Goal: Task Accomplishment & Management: Use online tool/utility

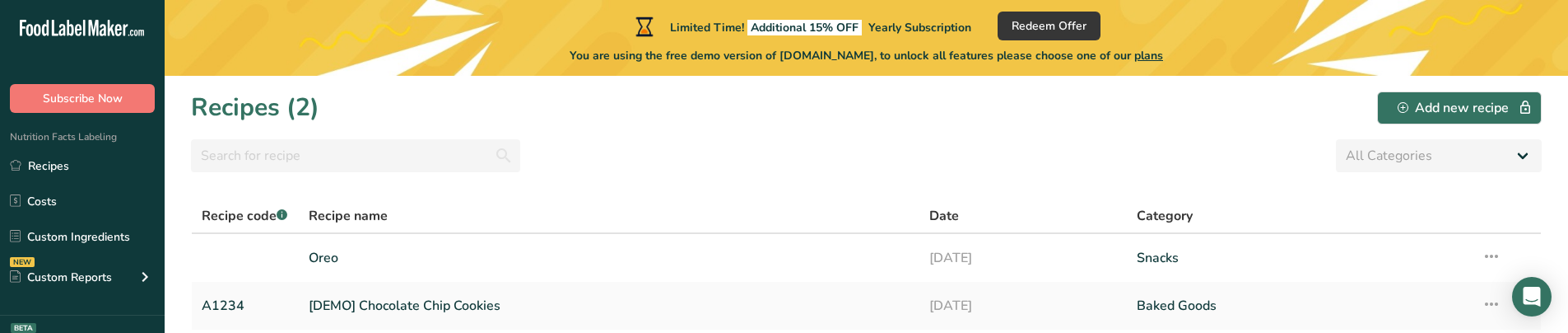
scroll to position [50, 0]
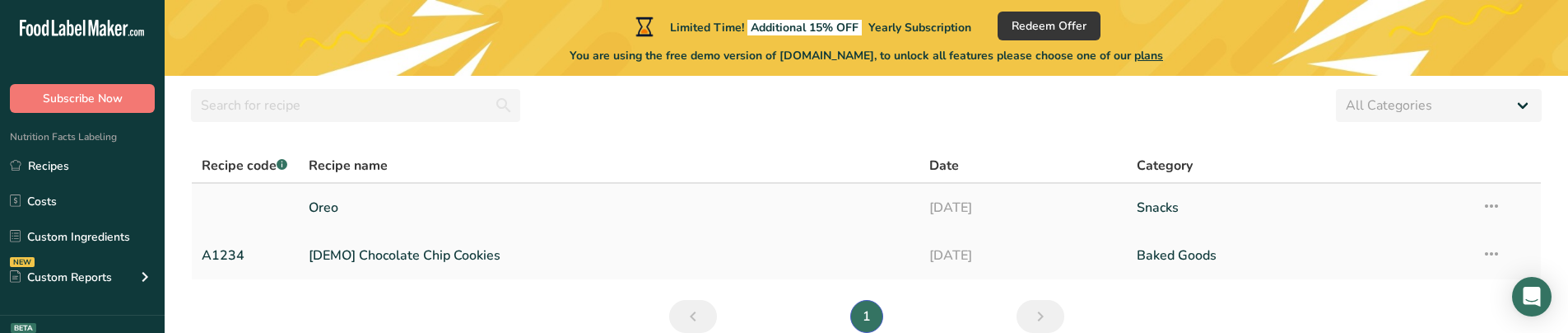
click at [336, 206] on link "Oreo" at bounding box center [610, 208] width 602 height 35
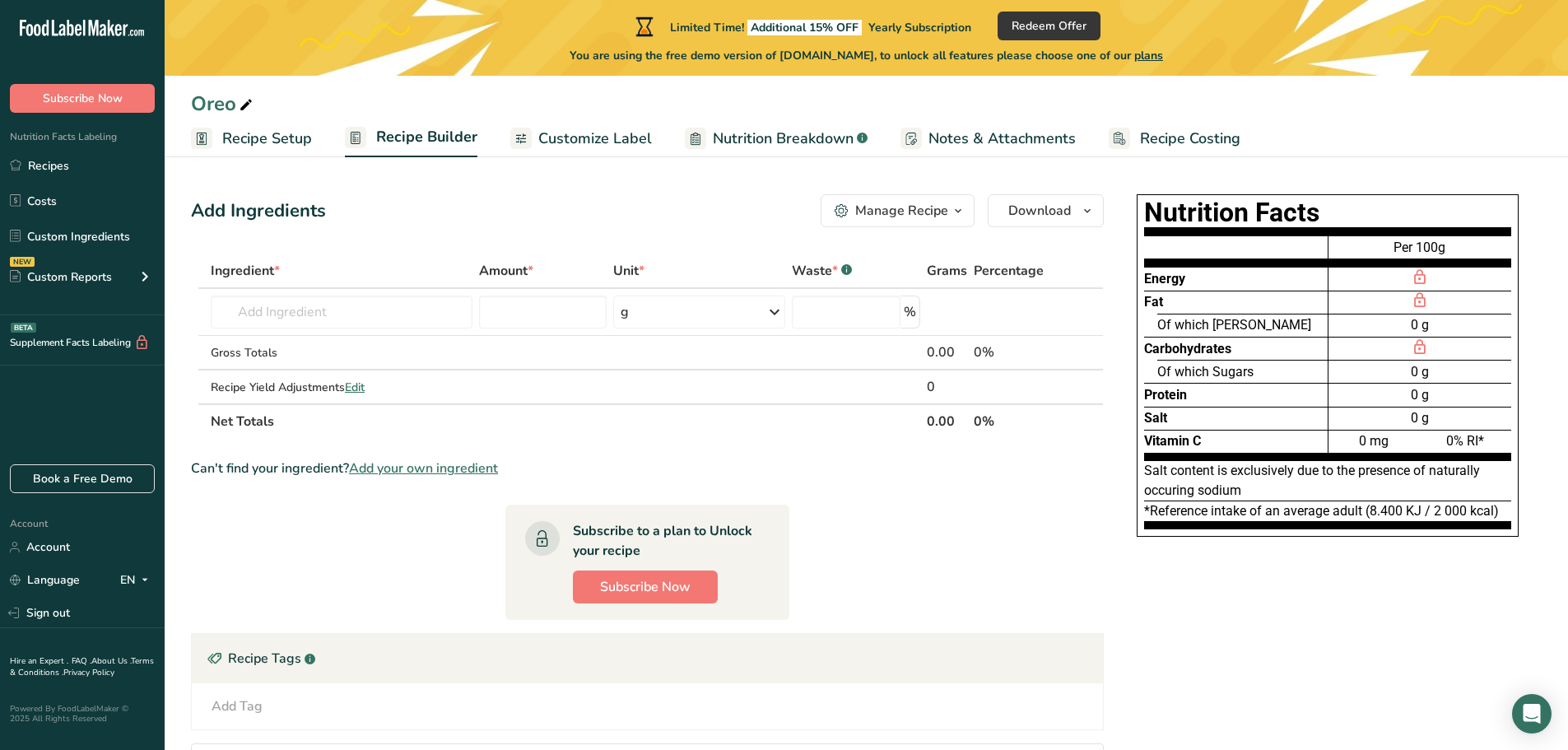
click at [787, 157] on link "Nutrition Breakdown .a-a{fill:#347362;}.b-a{fill:#fff;}" at bounding box center [776, 139] width 182 height 37
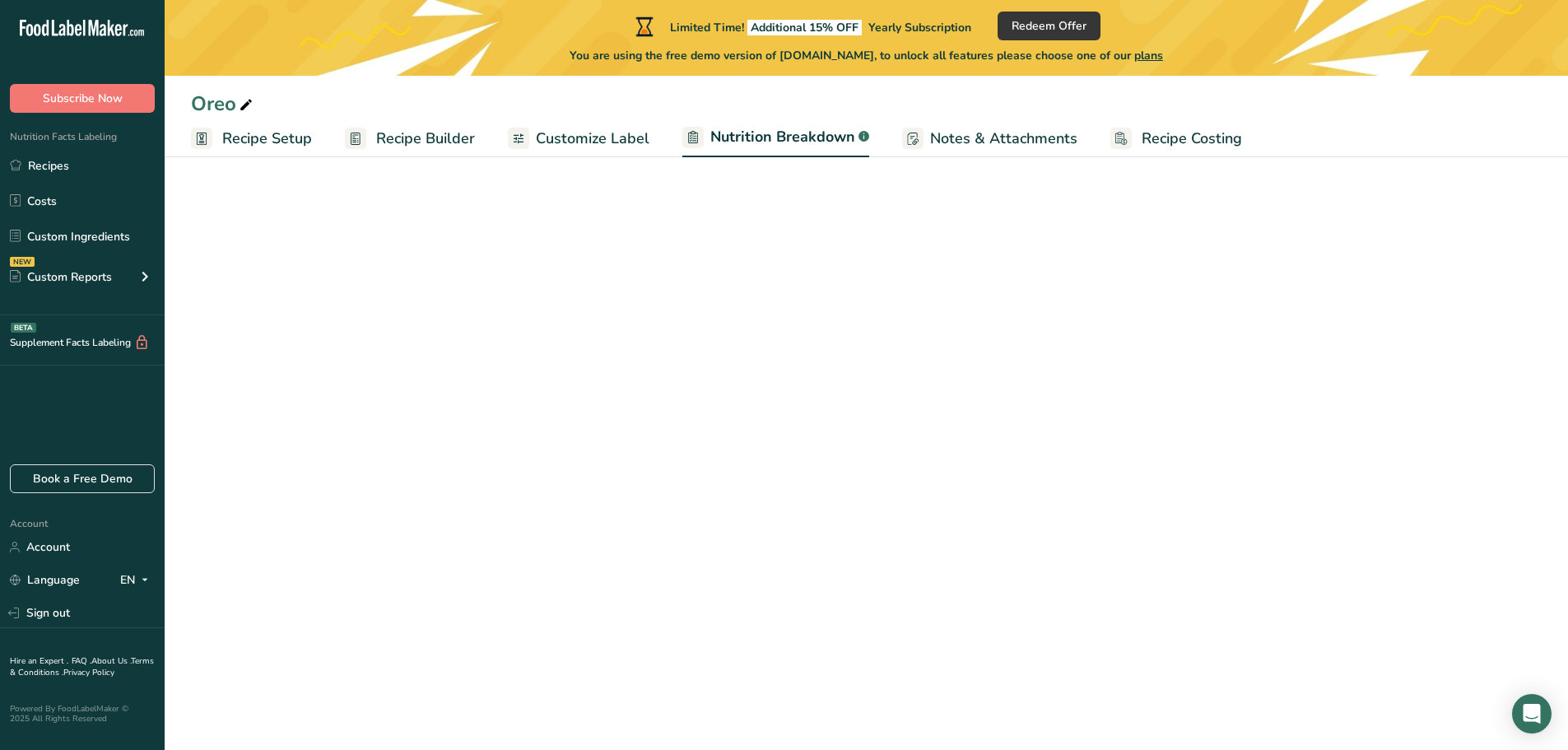
select select "Calories"
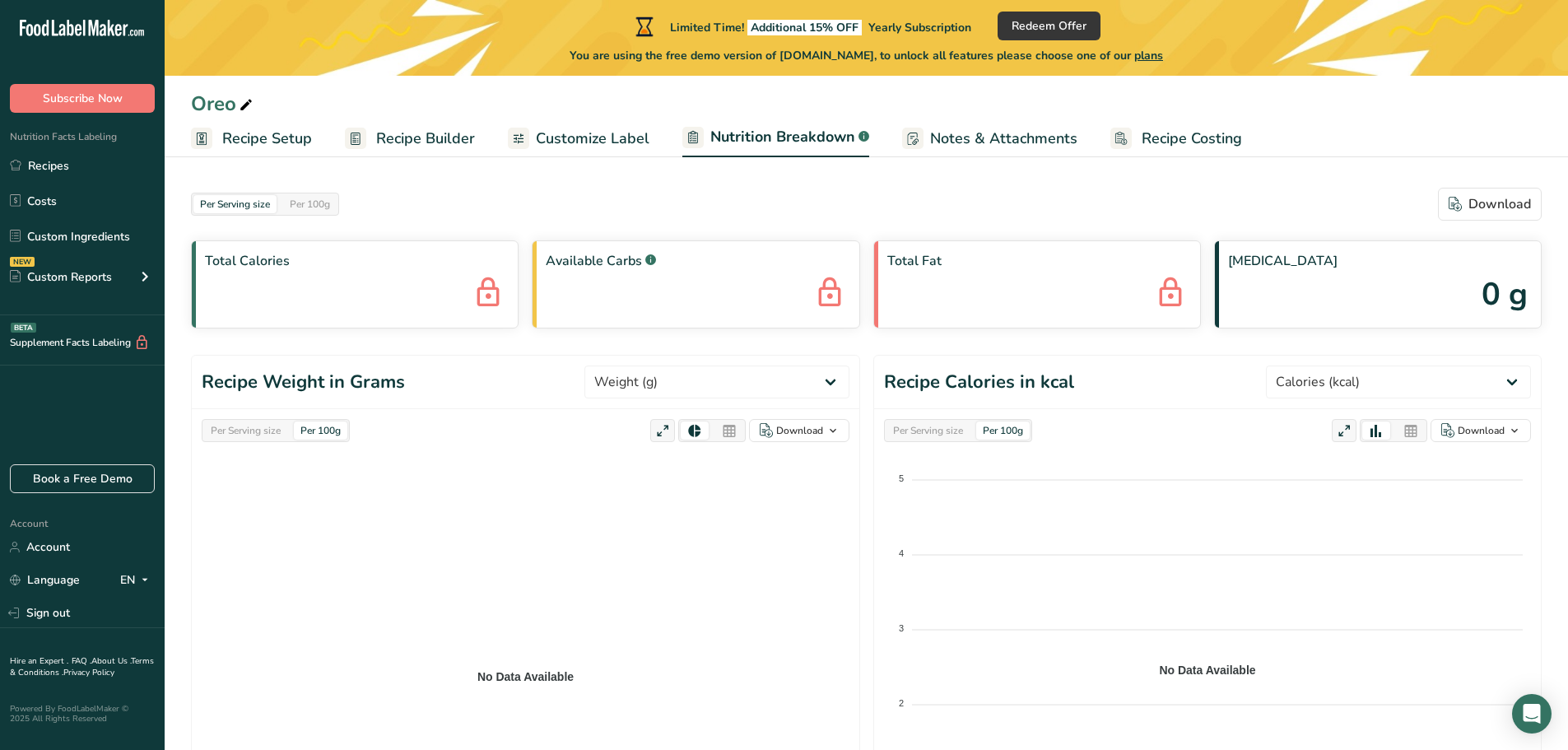
click at [302, 146] on span "Recipe Setup" at bounding box center [267, 139] width 89 height 22
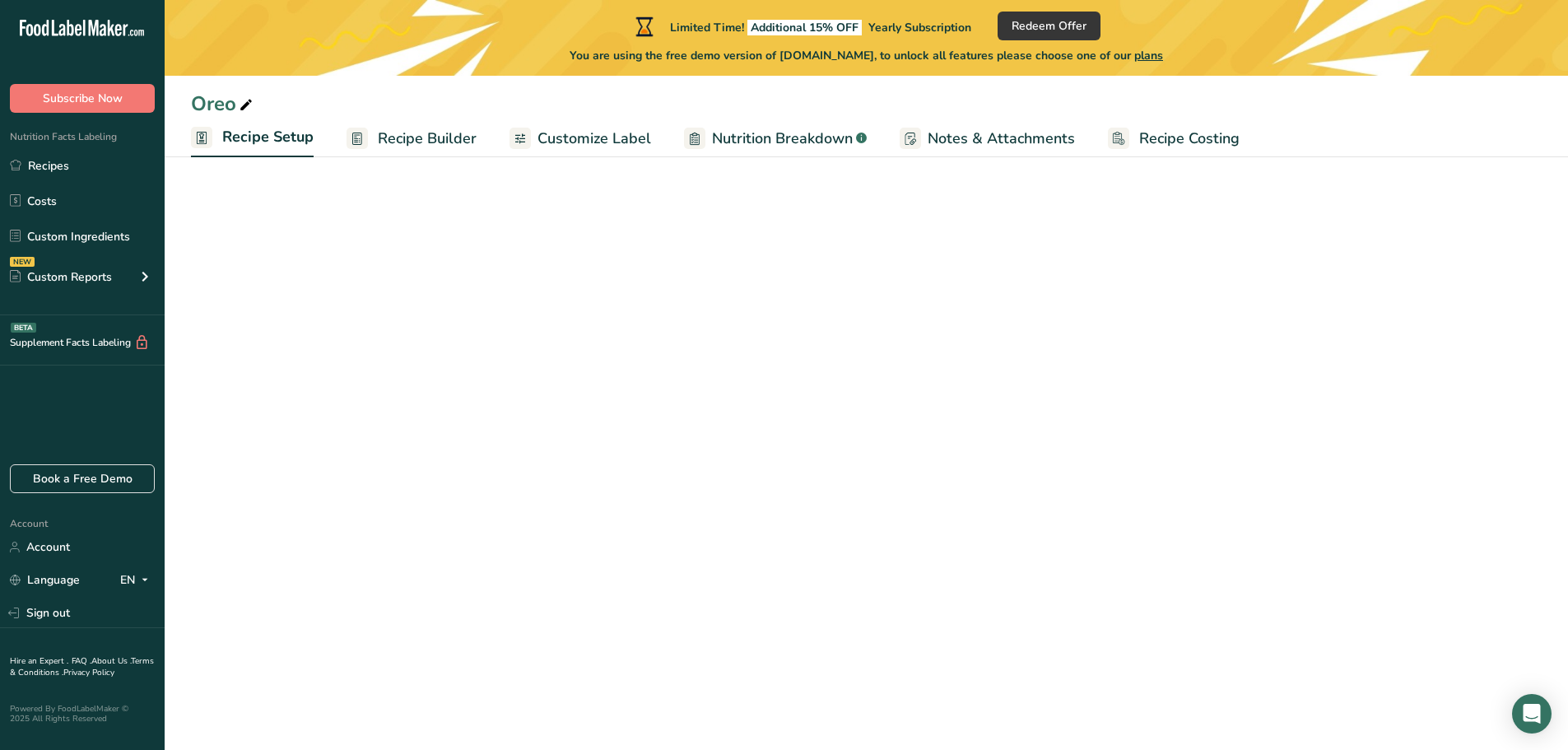
click at [462, 123] on link "Recipe Builder" at bounding box center [411, 139] width 130 height 37
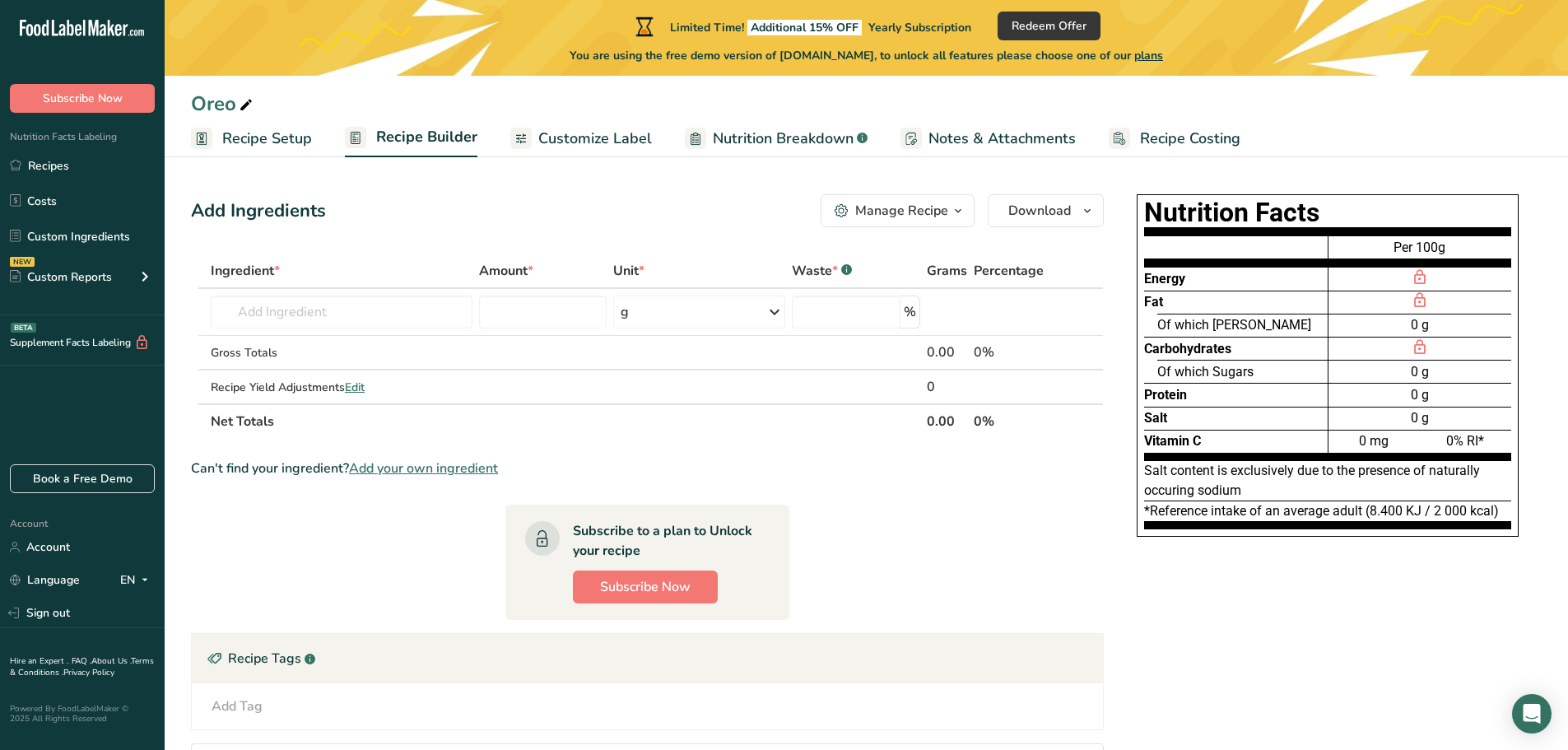
drag, startPoint x: 1274, startPoint y: 318, endPoint x: 1282, endPoint y: 386, distance: 68.5
click at [1282, 332] on div "Energy Fat Of which Saturates Carbohydrates Of which Sugars Protein Salt Vitami…" at bounding box center [1235, 344] width 183 height 233
click at [1282, 332] on div "Protein" at bounding box center [1235, 394] width 183 height 23
drag, startPoint x: 1429, startPoint y: 455, endPoint x: 1432, endPoint y: 468, distance: 13.3
click at [1432, 332] on div "Nutrition Facts Energy Fat Of which Saturates Carbohydrates Of which Sugars Pro…" at bounding box center [1327, 365] width 382 height 343
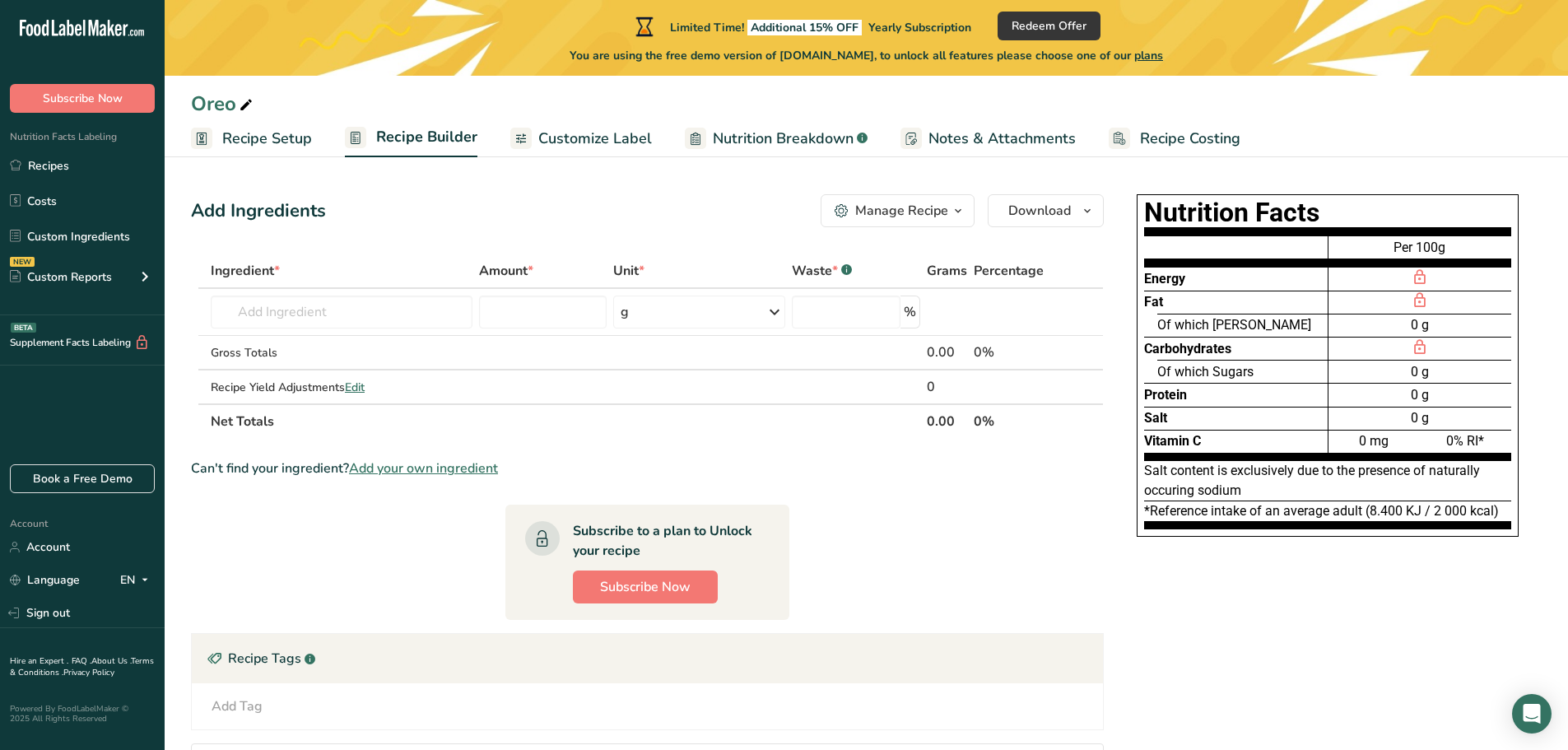
click at [1420, 332] on div "Per 100g 0 g 0 g 0 g 0 g 0 mg 0% RI*" at bounding box center [1419, 344] width 183 height 233
click at [50, 276] on div "Custom Reports" at bounding box center [61, 276] width 102 height 17
click at [98, 312] on link "Menu Label" at bounding box center [82, 315] width 165 height 36
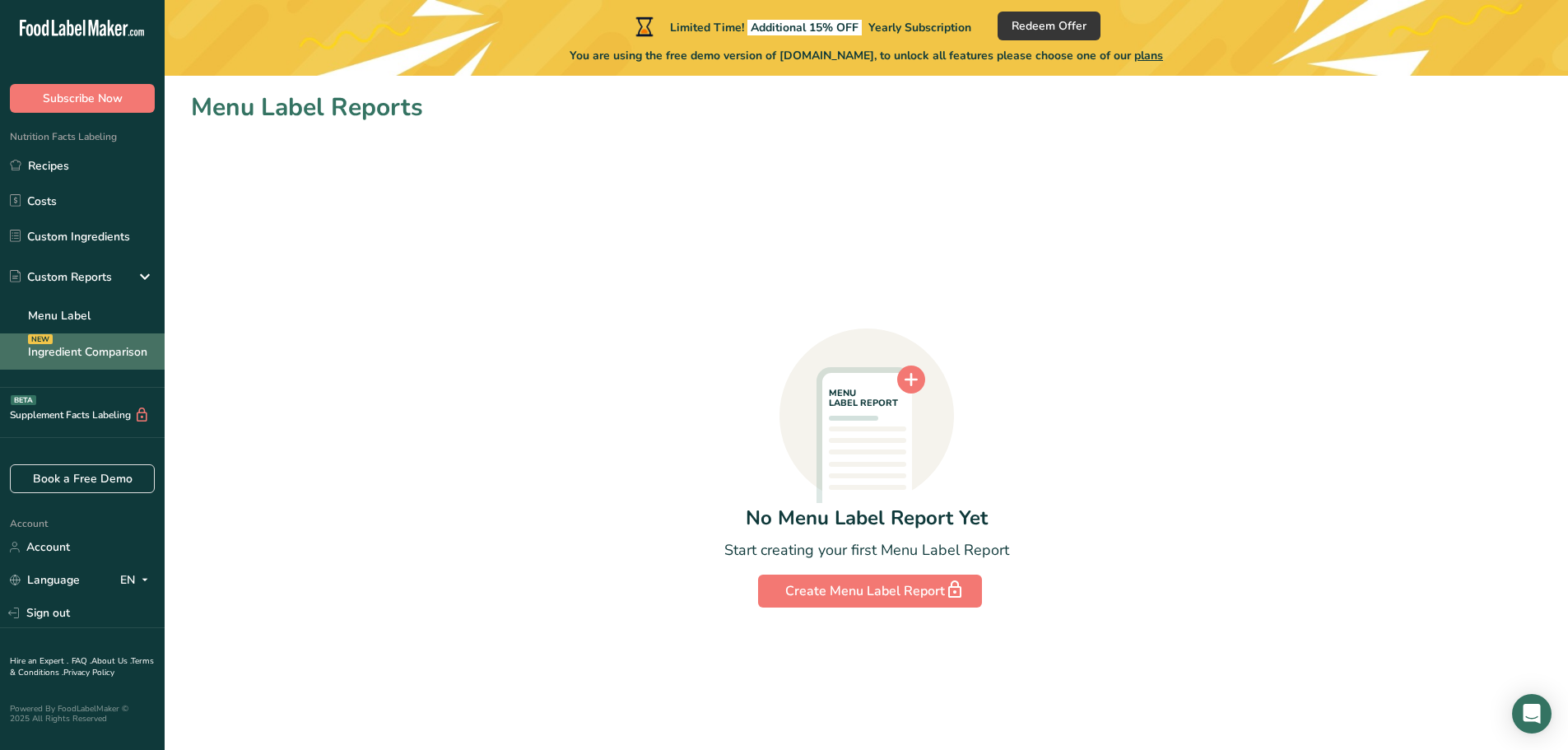
click at [132, 332] on link "Ingredient Comparison NEW" at bounding box center [82, 352] width 165 height 36
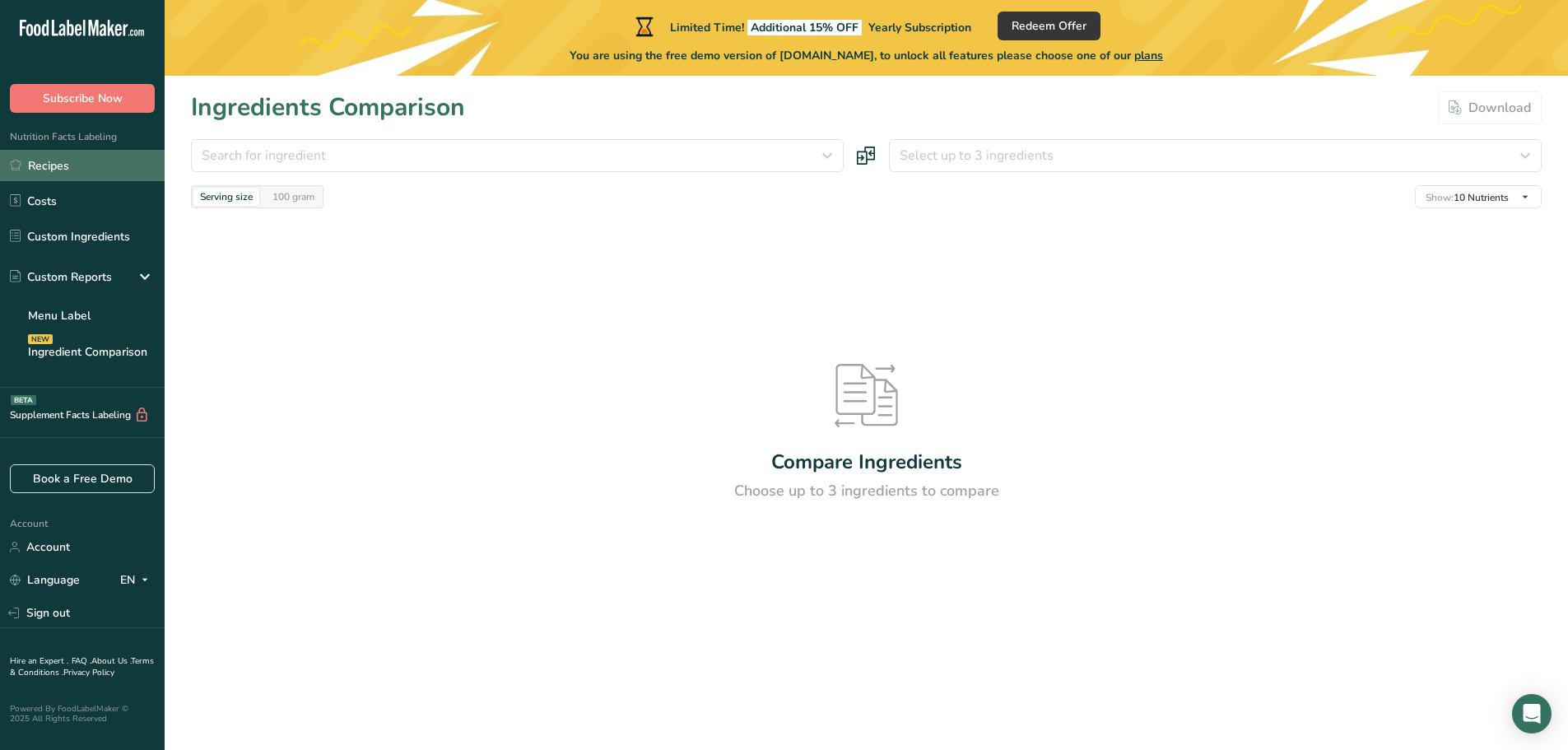
click at [131, 180] on link "Recipes" at bounding box center [82, 165] width 165 height 31
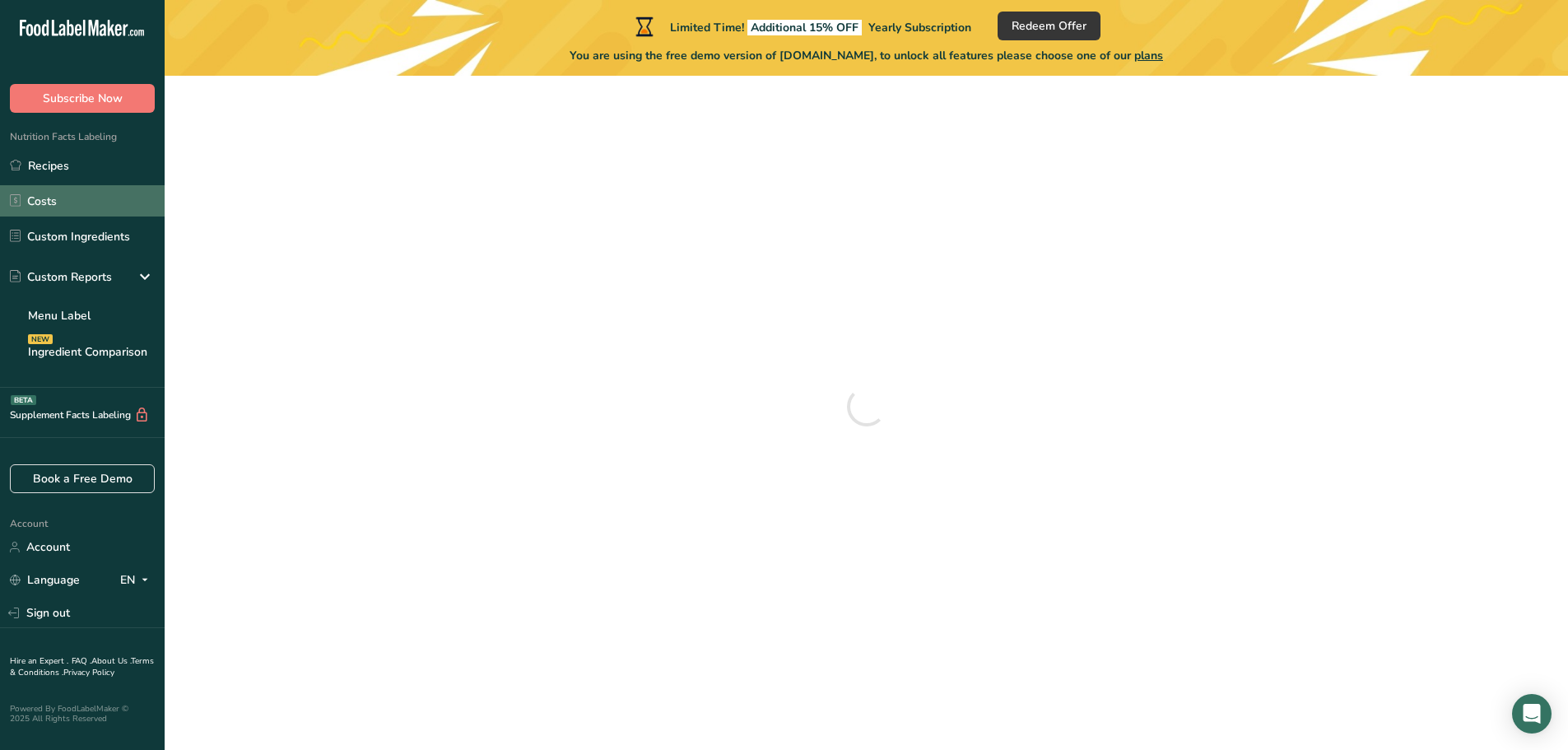
click at [131, 196] on link "Costs" at bounding box center [82, 200] width 165 height 31
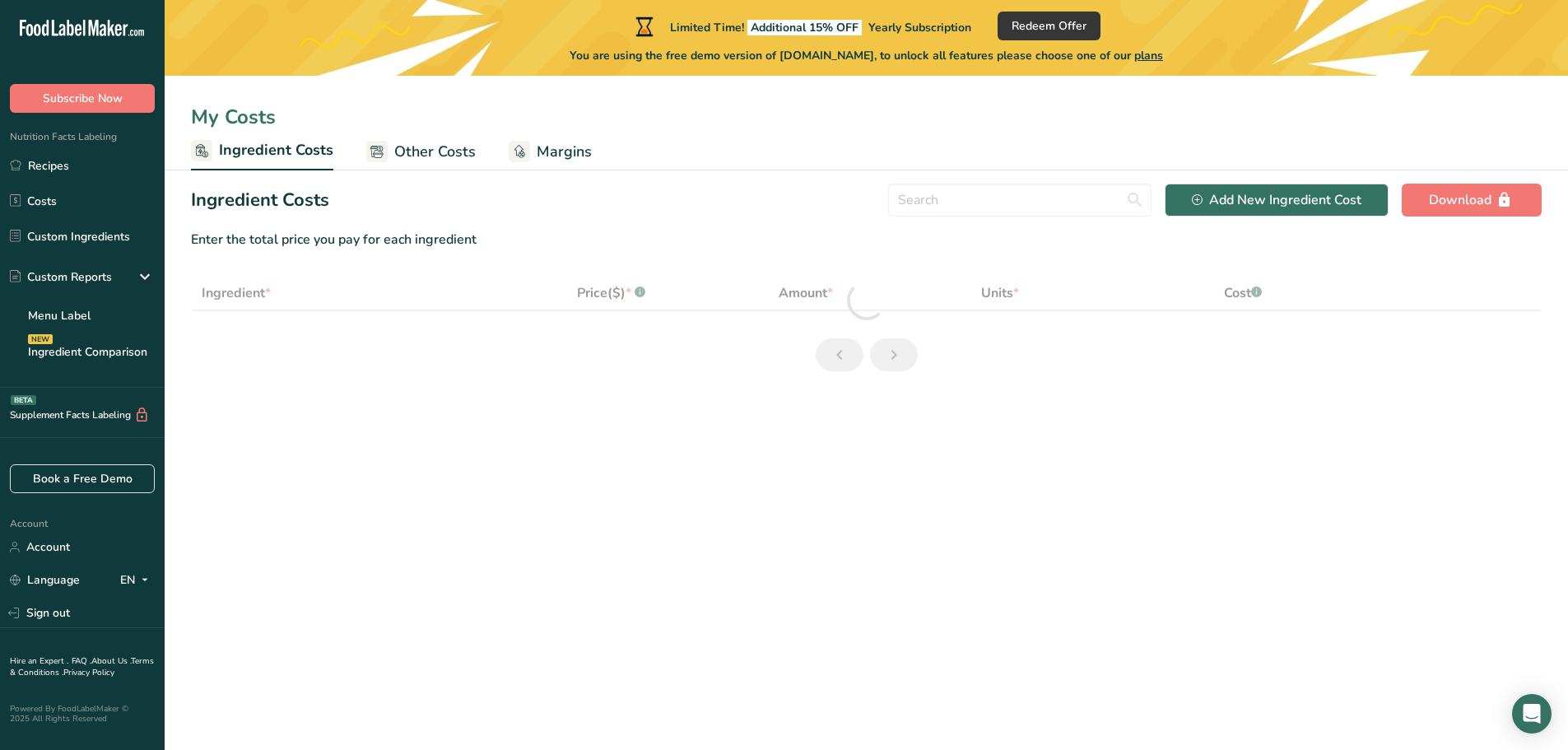
select select "1"
